Goal: Information Seeking & Learning: Learn about a topic

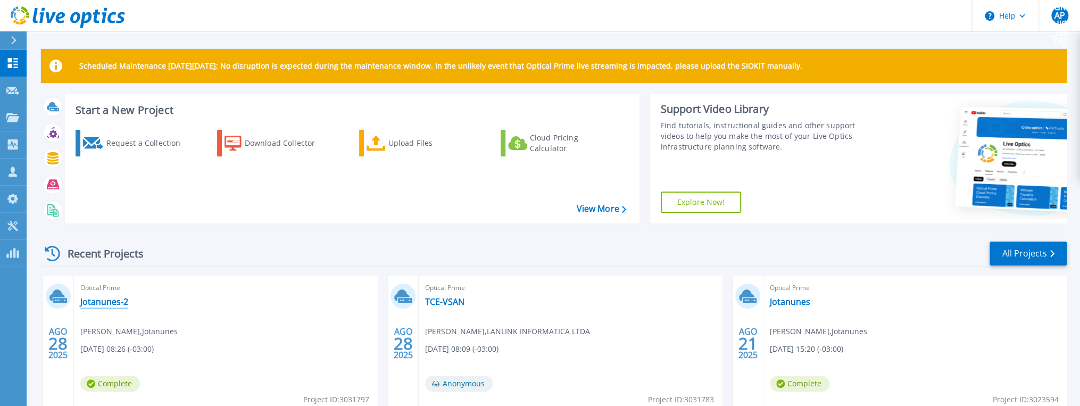
click at [105, 302] on link "Jotanunes-2" at bounding box center [104, 301] width 48 height 11
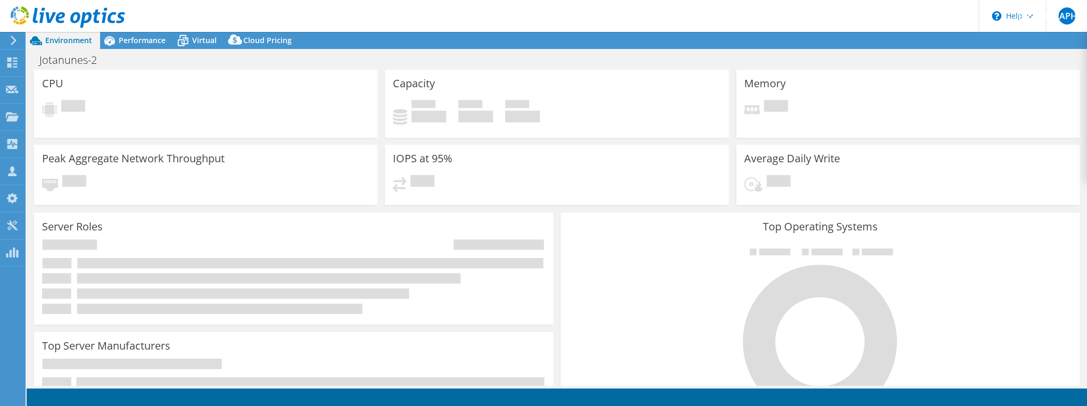
select select "SouthAmerica"
select select "BRL"
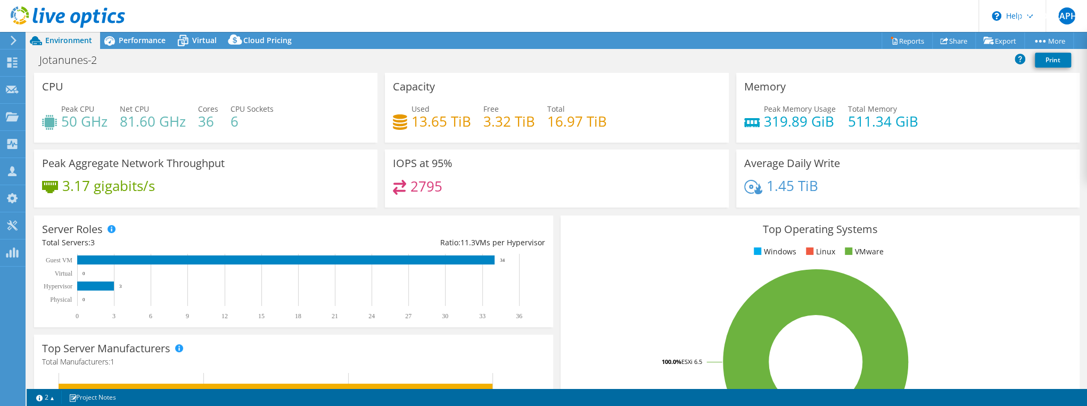
click at [727, 143] on div "Capacity Used 13.65 TiB Free 3.32 TiB Total 16.97 TiB" at bounding box center [556, 111] width 351 height 77
click at [160, 211] on div "Peak Aggregate Network Throughput 3.17 gigabits/s" at bounding box center [205, 182] width 351 height 65
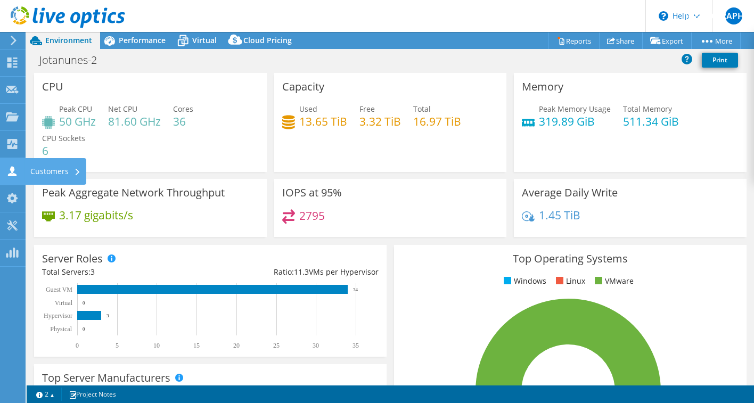
click at [44, 171] on div "Customers" at bounding box center [55, 171] width 61 height 27
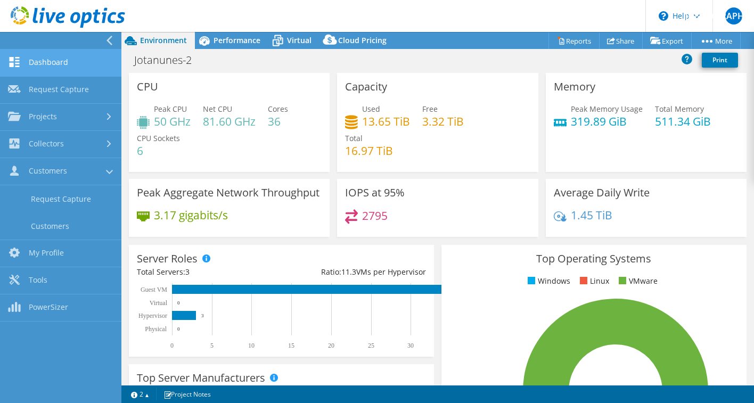
click at [52, 58] on link "Dashboard" at bounding box center [60, 62] width 121 height 27
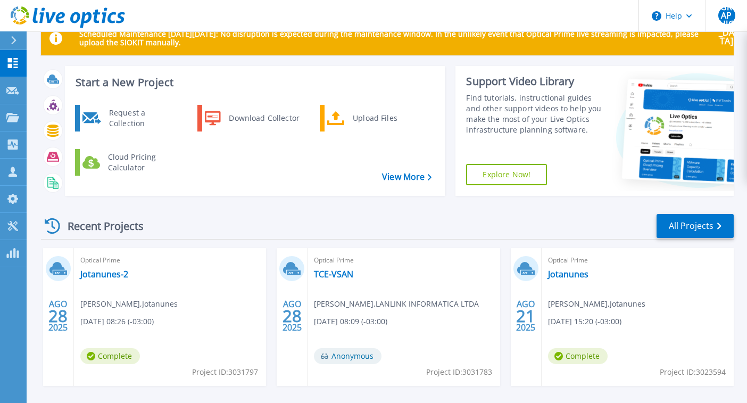
scroll to position [43, 0]
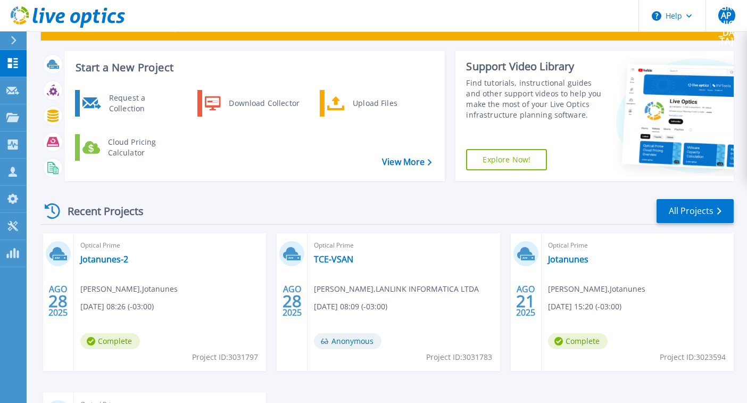
click at [60, 296] on span "28" at bounding box center [57, 300] width 19 height 9
drag, startPoint x: 46, startPoint y: 241, endPoint x: 57, endPoint y: 245, distance: 12.7
click at [47, 241] on div "AGO 28 2025" at bounding box center [58, 302] width 31 height 138
click at [62, 248] on icon at bounding box center [58, 253] width 18 height 16
click at [99, 259] on link "Jotanunes-2" at bounding box center [104, 259] width 48 height 11
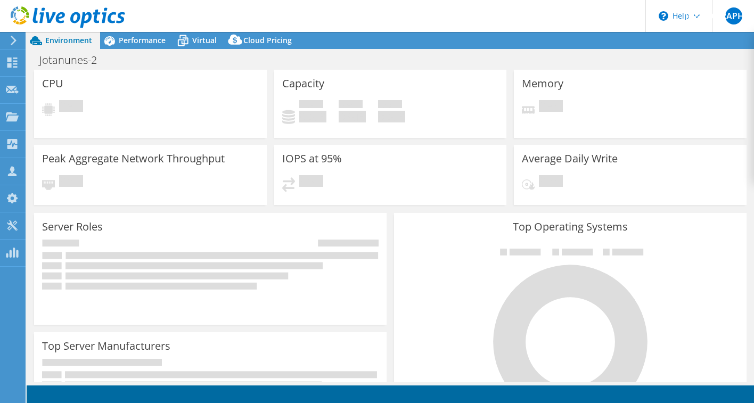
select select "SouthAmerica"
select select "BRL"
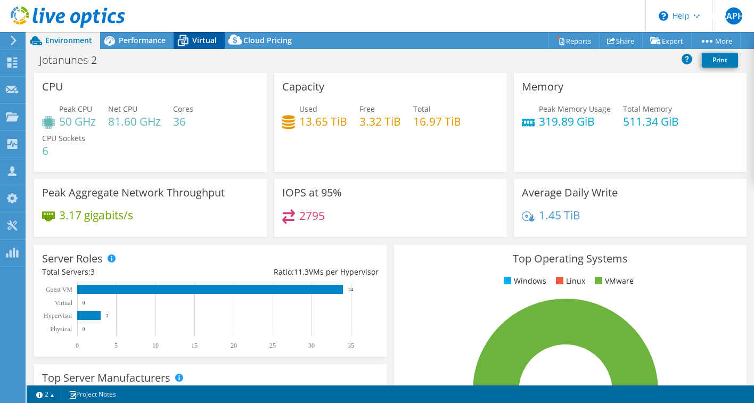
click at [189, 40] on icon at bounding box center [183, 40] width 19 height 19
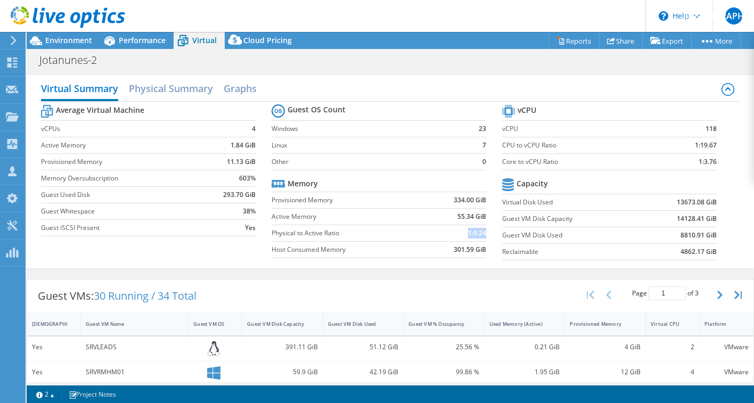
drag, startPoint x: 464, startPoint y: 230, endPoint x: 481, endPoint y: 230, distance: 17.0
click at [481, 230] on b "1:9.24" at bounding box center [477, 233] width 18 height 11
click at [311, 106] on b "Guest OS Count" at bounding box center [316, 109] width 58 height 11
click at [164, 86] on h2 "Physical Summary" at bounding box center [171, 89] width 84 height 23
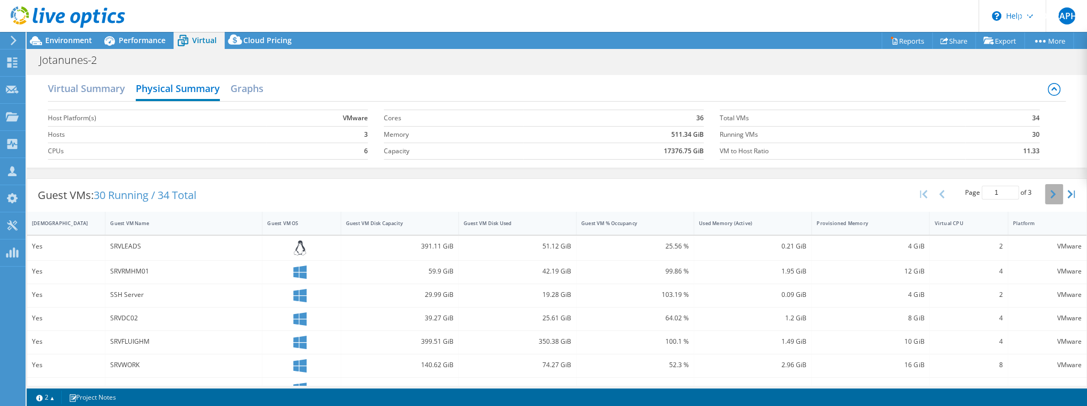
click at [753, 196] on icon "button" at bounding box center [1052, 194] width 5 height 9
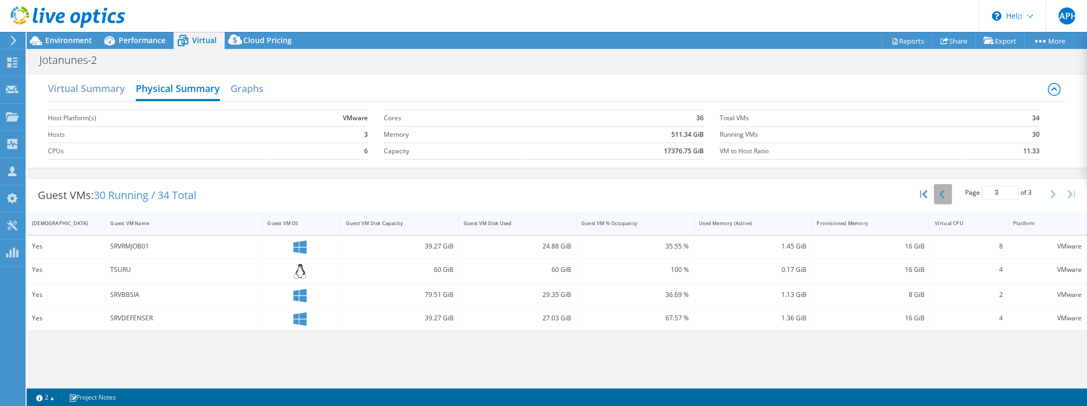
click at [753, 195] on icon "button" at bounding box center [941, 194] width 5 height 9
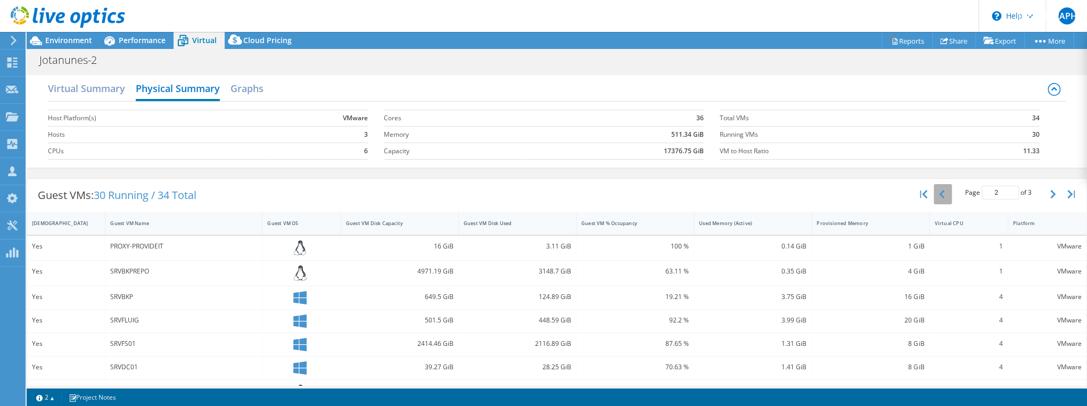
click at [753, 195] on button "button" at bounding box center [943, 194] width 18 height 20
type input "1"
